Goal: Navigation & Orientation: Understand site structure

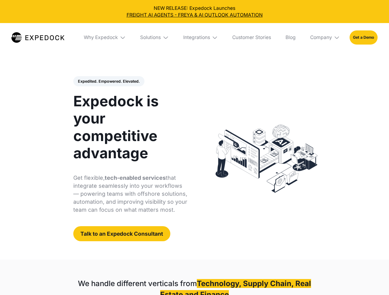
select select
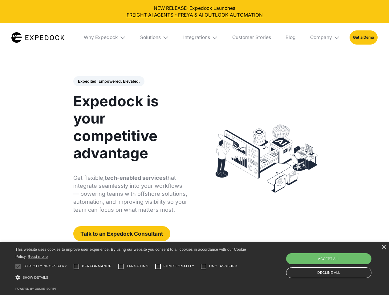
click at [194, 38] on div "Integrations" at bounding box center [196, 37] width 27 height 6
click at [105, 38] on div "Why Expedock" at bounding box center [95, 37] width 34 height 6
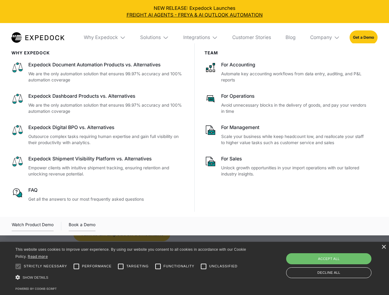
click at [155, 38] on div "Solutions" at bounding box center [150, 37] width 21 height 6
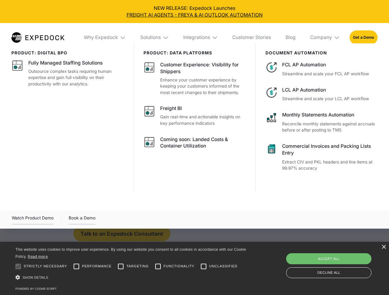
click at [201, 38] on div "Integrations" at bounding box center [196, 37] width 27 height 6
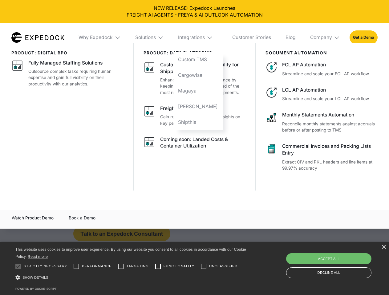
click at [325, 38] on div "Company" at bounding box center [321, 37] width 22 height 6
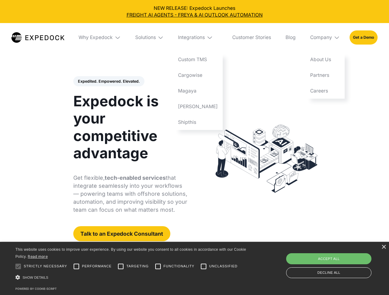
click at [108, 82] on div "Expedited. Empowered. Elevated. Automate Freight Document Extraction at 99.97% …" at bounding box center [130, 159] width 114 height 166
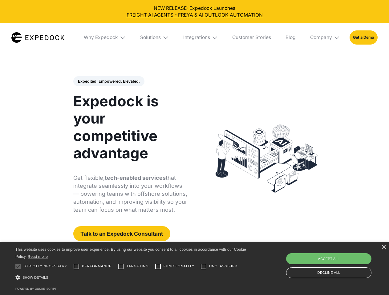
click at [18, 267] on div at bounding box center [18, 267] width 12 height 12
click at [76, 267] on input "Performance" at bounding box center [76, 267] width 12 height 12
checkbox input "true"
click at [121, 267] on input "Targeting" at bounding box center [120, 267] width 12 height 12
checkbox input "true"
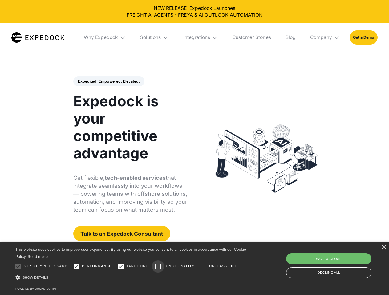
click at [158, 267] on input "Functionality" at bounding box center [158, 267] width 12 height 12
checkbox input "true"
